Goal: Transaction & Acquisition: Purchase product/service

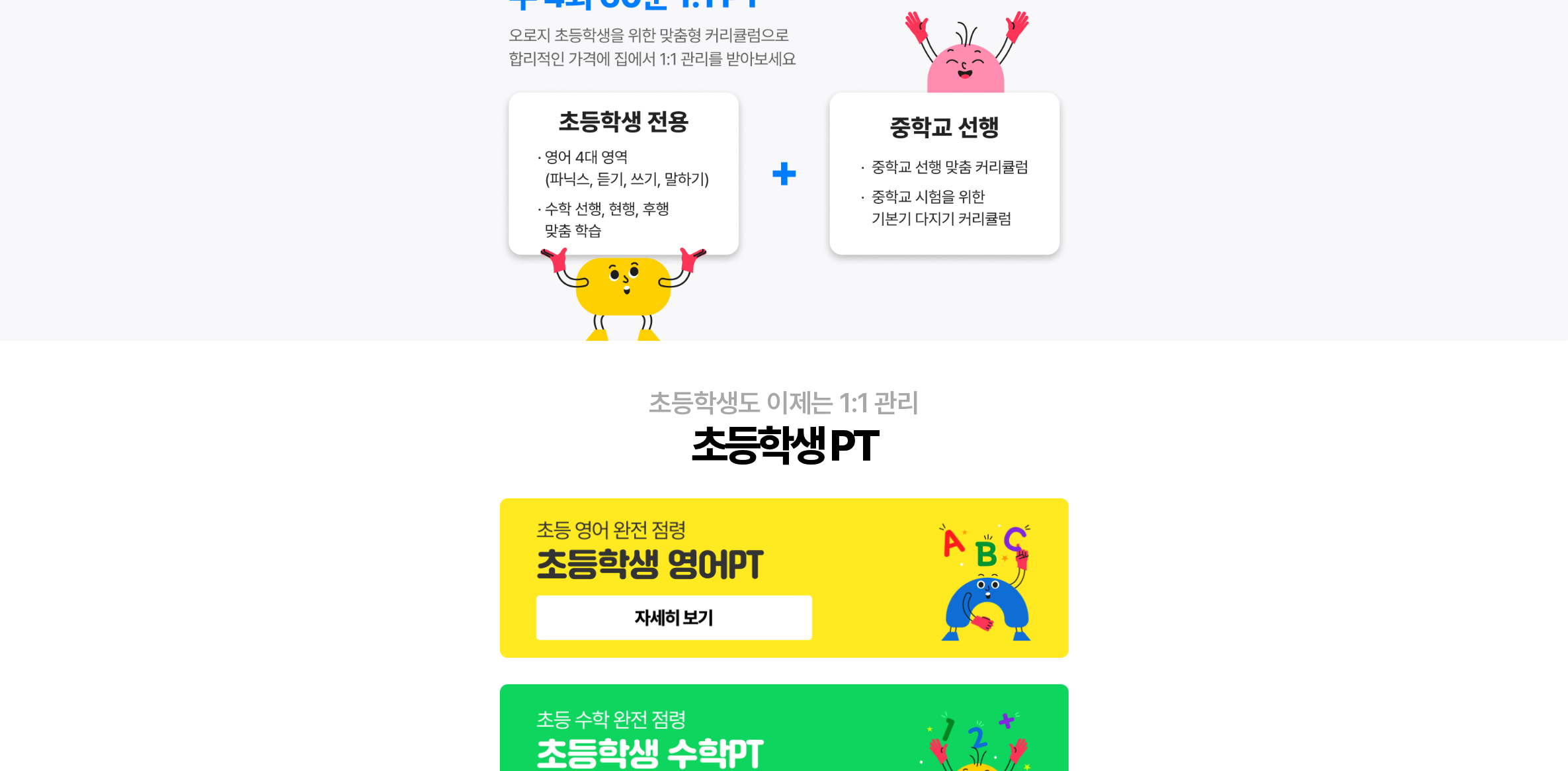
scroll to position [330, 0]
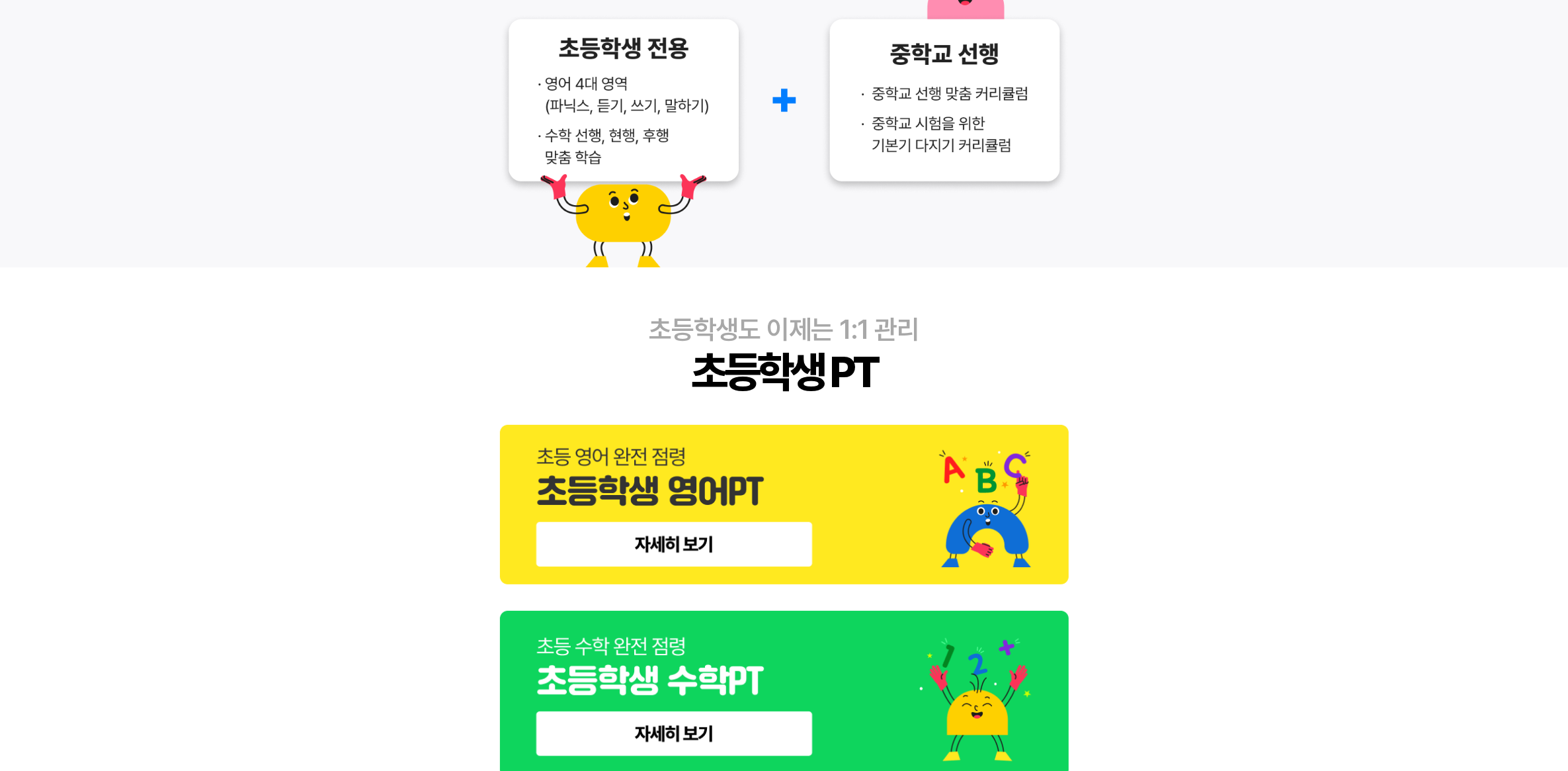
scroll to position [259, 0]
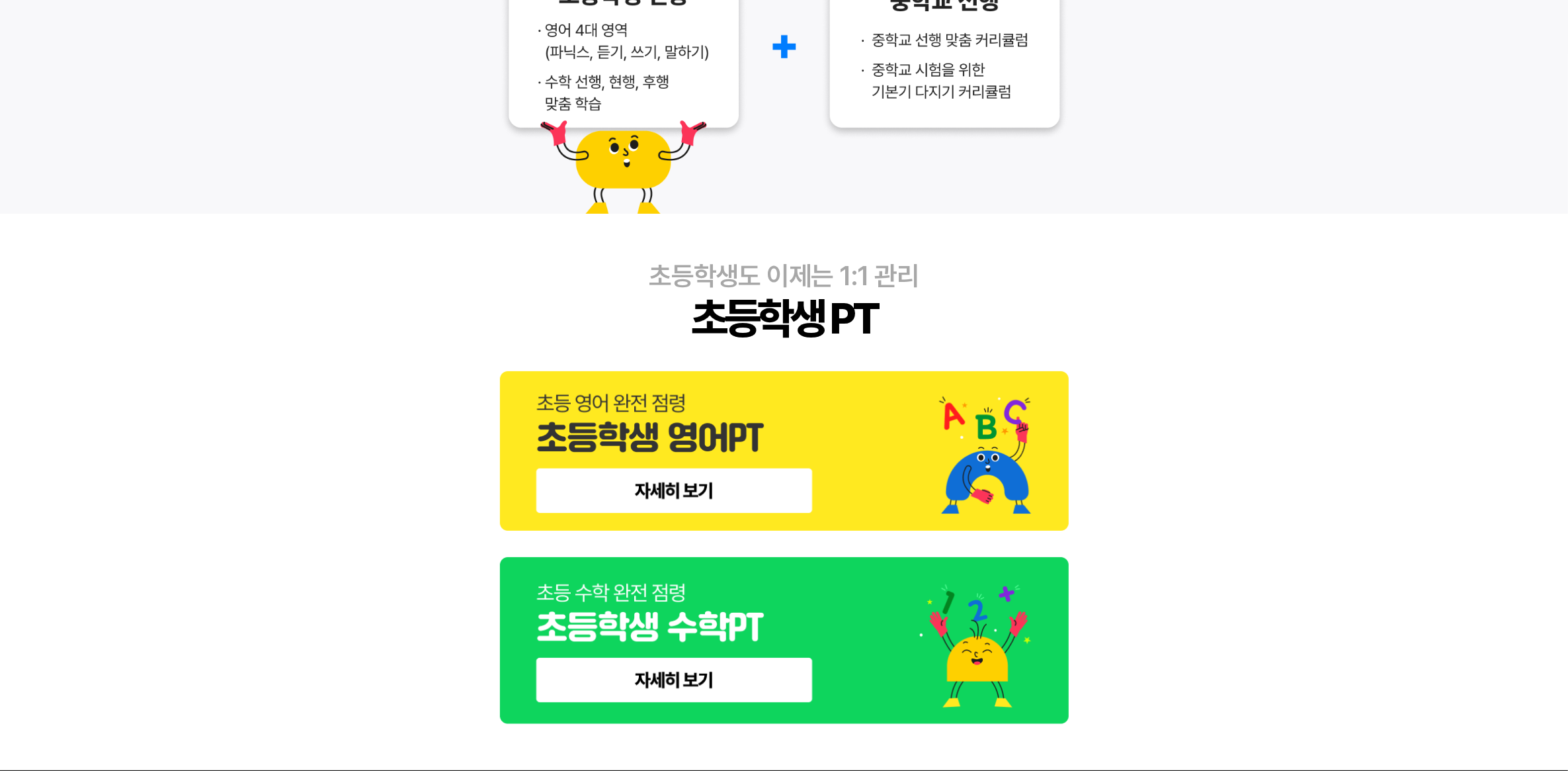
scroll to position [176, 0]
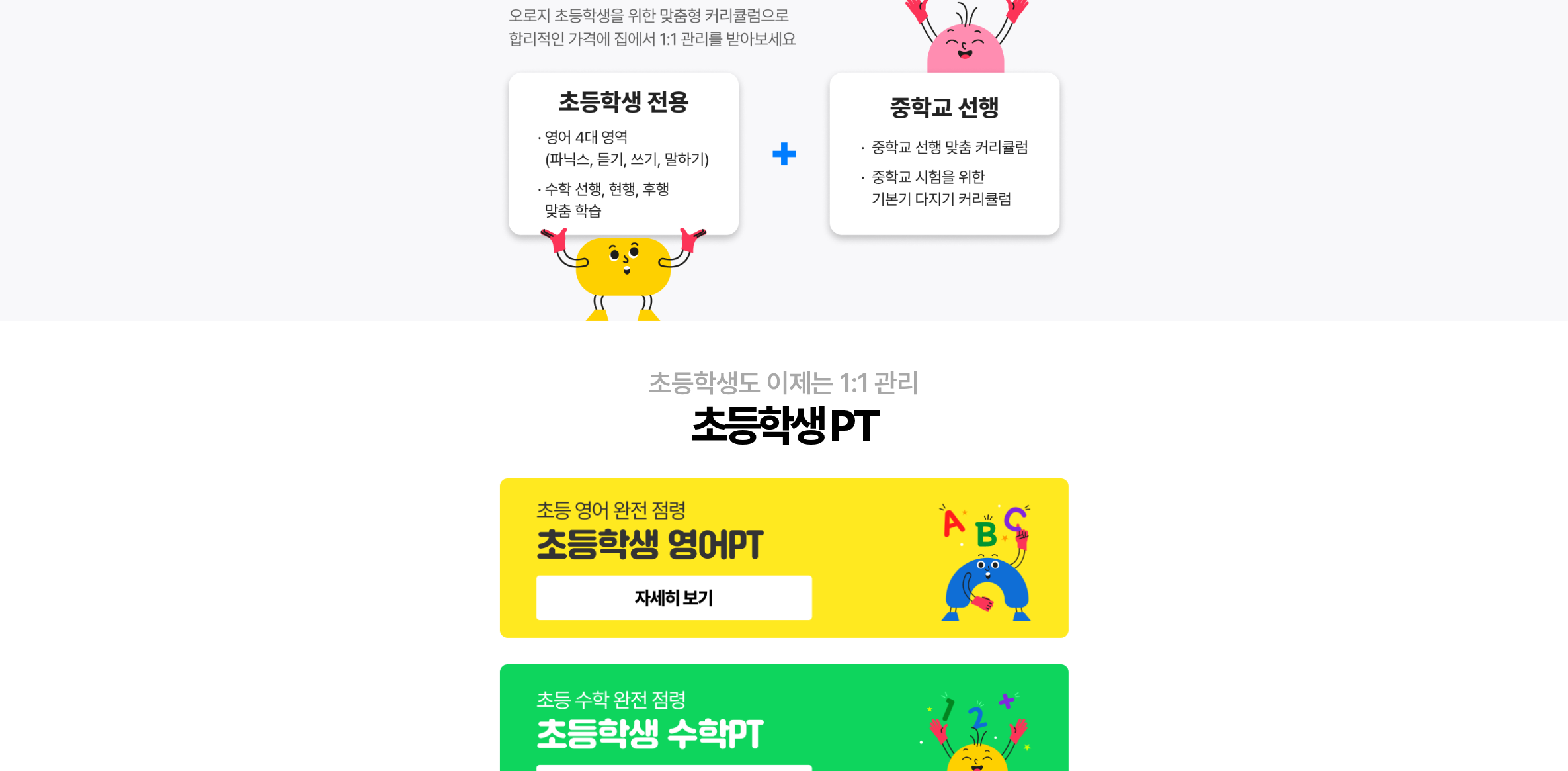
click at [650, 569] on img at bounding box center [784, 558] width 568 height 160
